Goal: Task Accomplishment & Management: Manage account settings

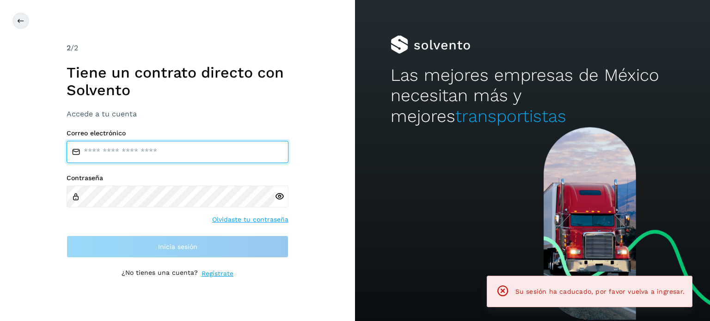
click at [173, 157] on input "email" at bounding box center [178, 152] width 222 height 22
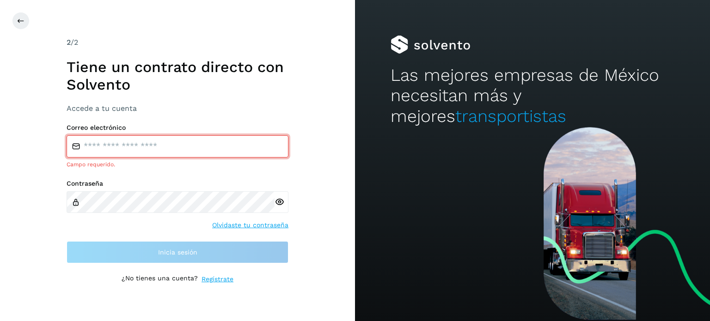
type input "**********"
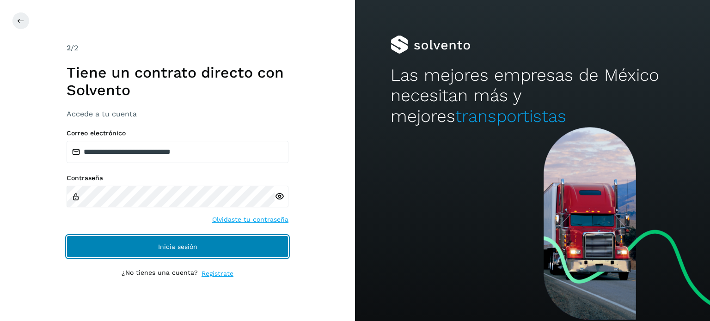
drag, startPoint x: 202, startPoint y: 249, endPoint x: 179, endPoint y: 247, distance: 22.3
click at [179, 247] on span "Inicia sesión" at bounding box center [177, 247] width 39 height 6
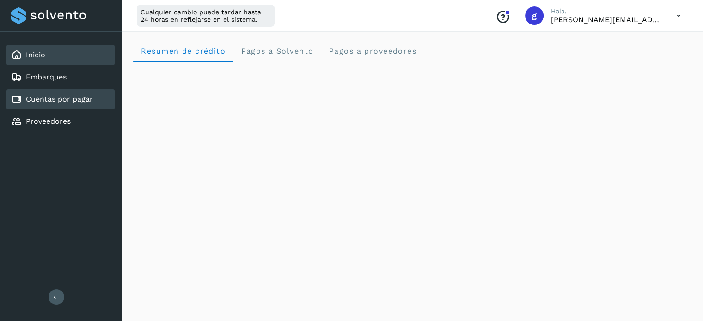
click at [36, 101] on link "Cuentas por pagar" at bounding box center [59, 99] width 67 height 9
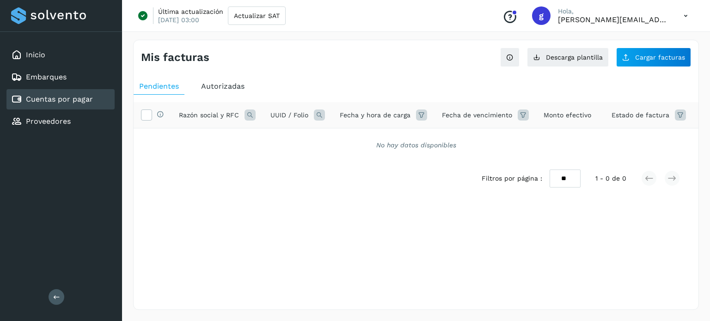
click at [211, 83] on span "Autorizadas" at bounding box center [222, 86] width 43 height 9
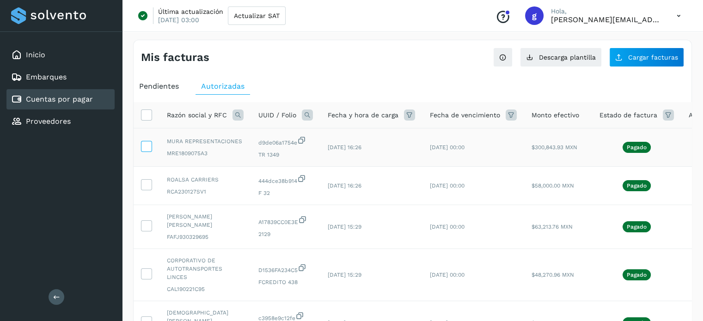
click at [146, 148] on icon at bounding box center [147, 146] width 10 height 10
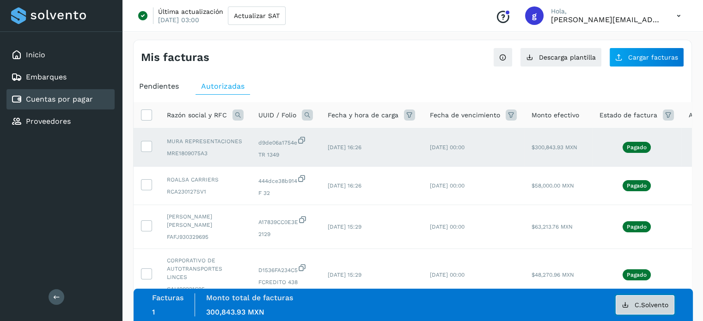
click at [630, 304] on button "C.Solvento" at bounding box center [645, 305] width 59 height 19
click at [660, 89] on ul "Pendientes Autorizadas" at bounding box center [413, 86] width 558 height 17
